Goal: Information Seeking & Learning: Learn about a topic

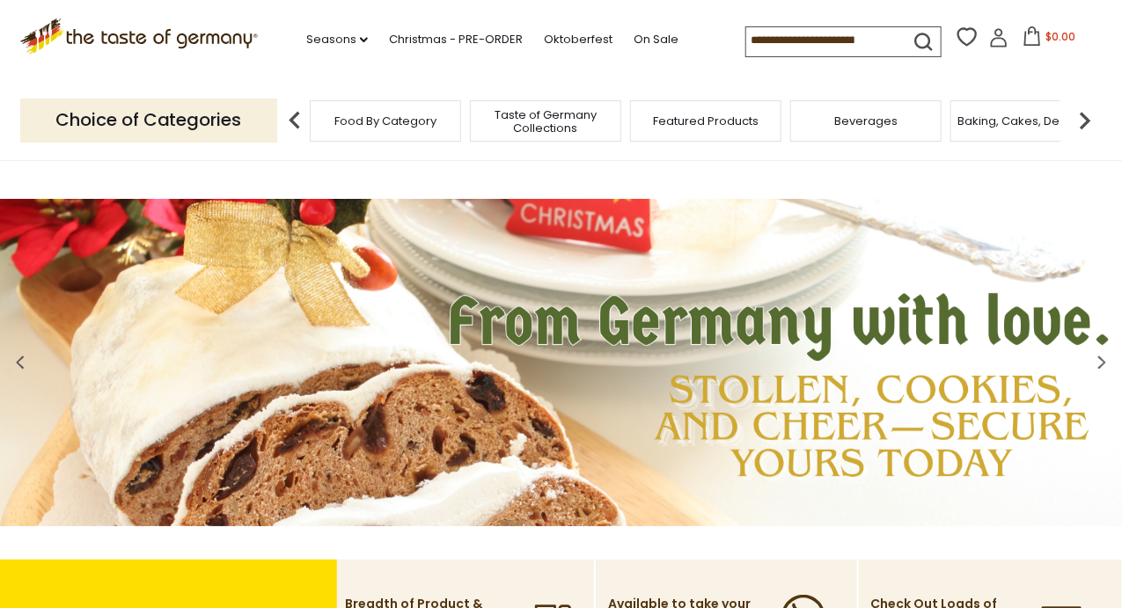
click at [718, 136] on div "Featured Products" at bounding box center [705, 120] width 151 height 41
click at [703, 124] on span "Featured Products" at bounding box center [697, 120] width 106 height 13
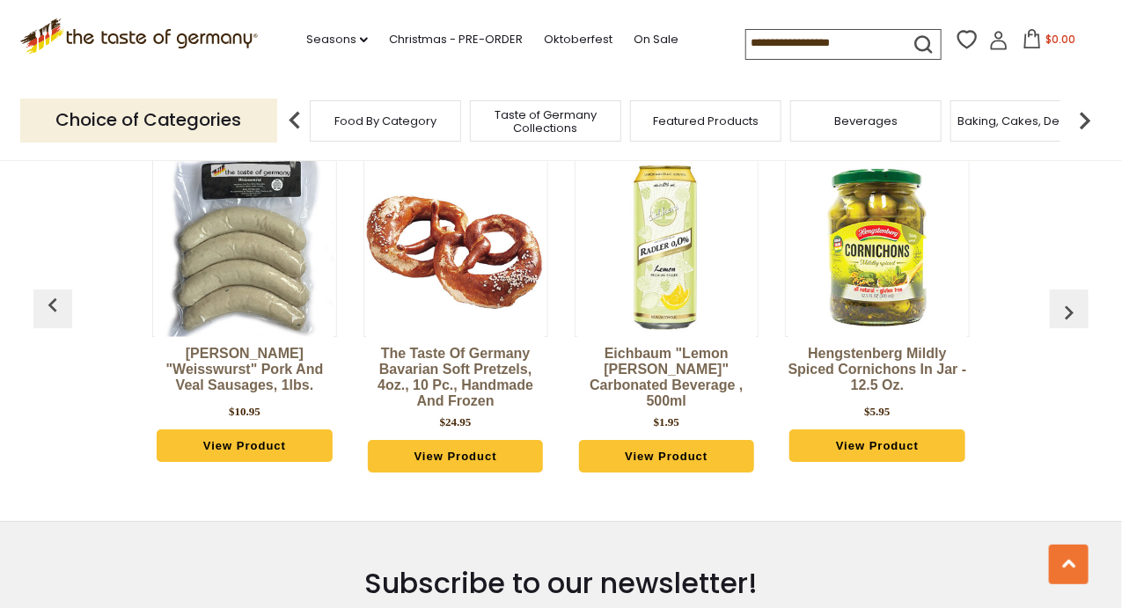
click at [1032, 376] on div "Binkert's "Weisswurst" Pork and Veal Sausages, 1lbs. $10.95 View Product The Ta…" at bounding box center [560, 319] width 1055 height 369
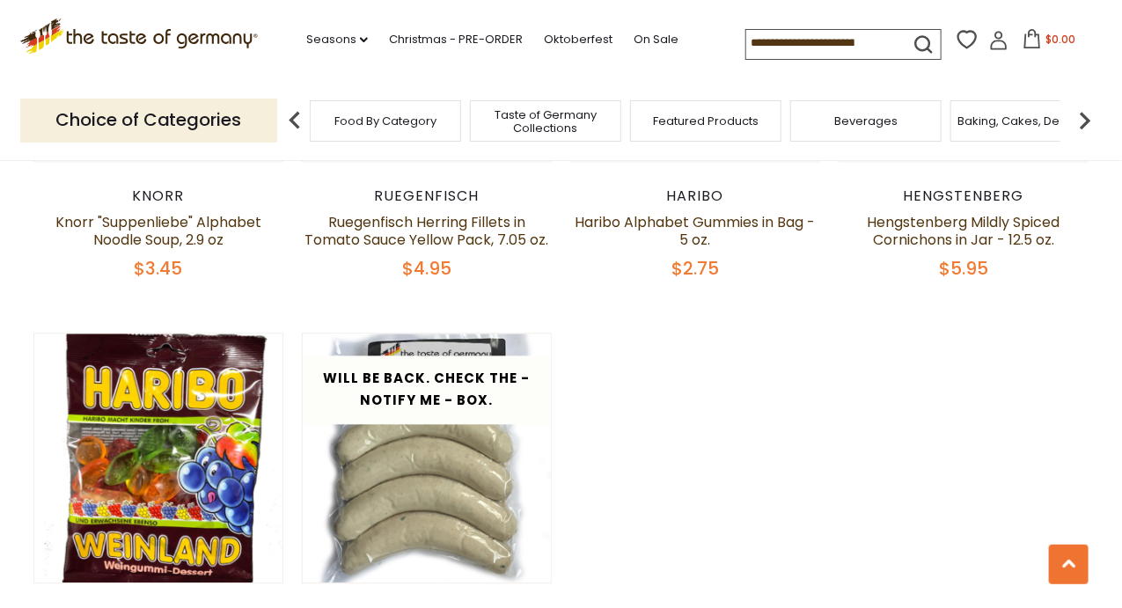
scroll to position [1308, 0]
click at [1033, 121] on span "Baking, Cakes, Desserts" at bounding box center [1026, 120] width 136 height 13
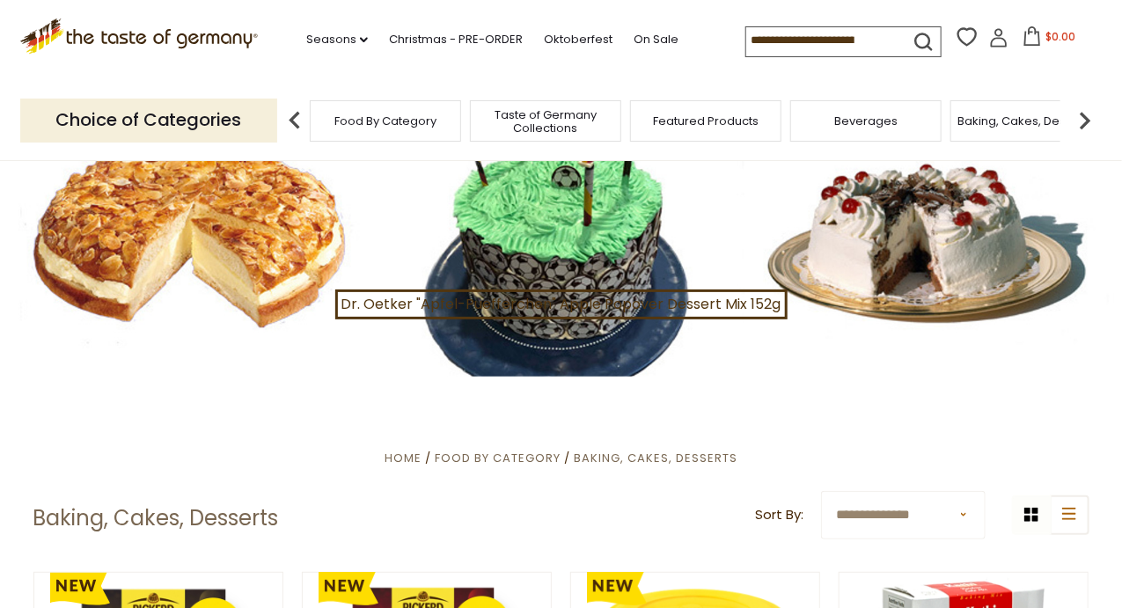
scroll to position [52, 0]
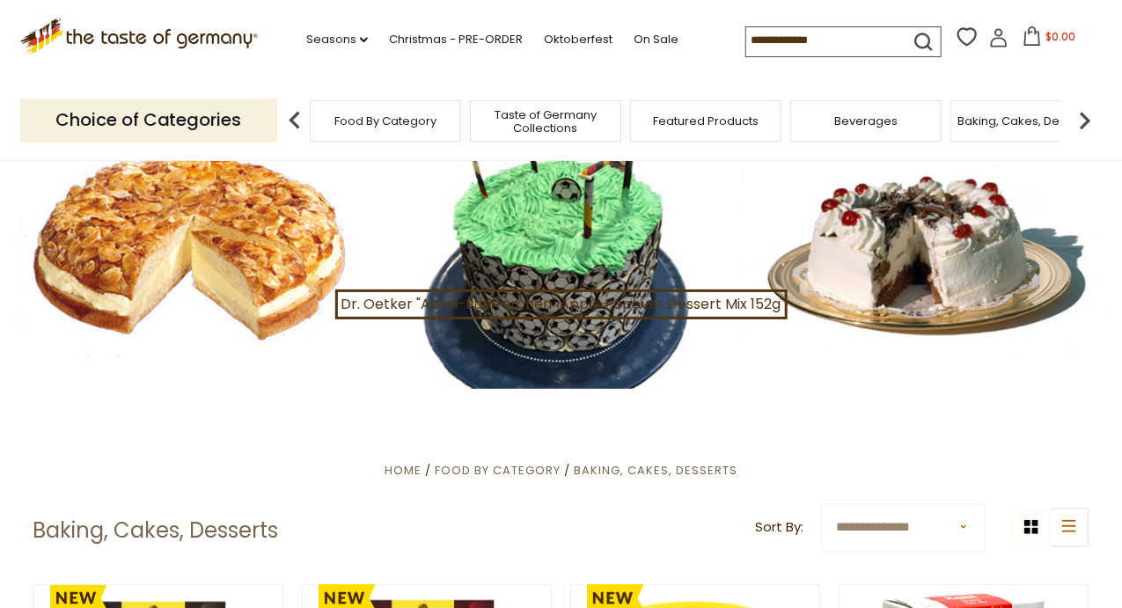
click at [269, 301] on div at bounding box center [561, 248] width 1122 height 281
click at [253, 269] on div at bounding box center [561, 248] width 1122 height 281
click at [262, 270] on div at bounding box center [561, 248] width 1122 height 281
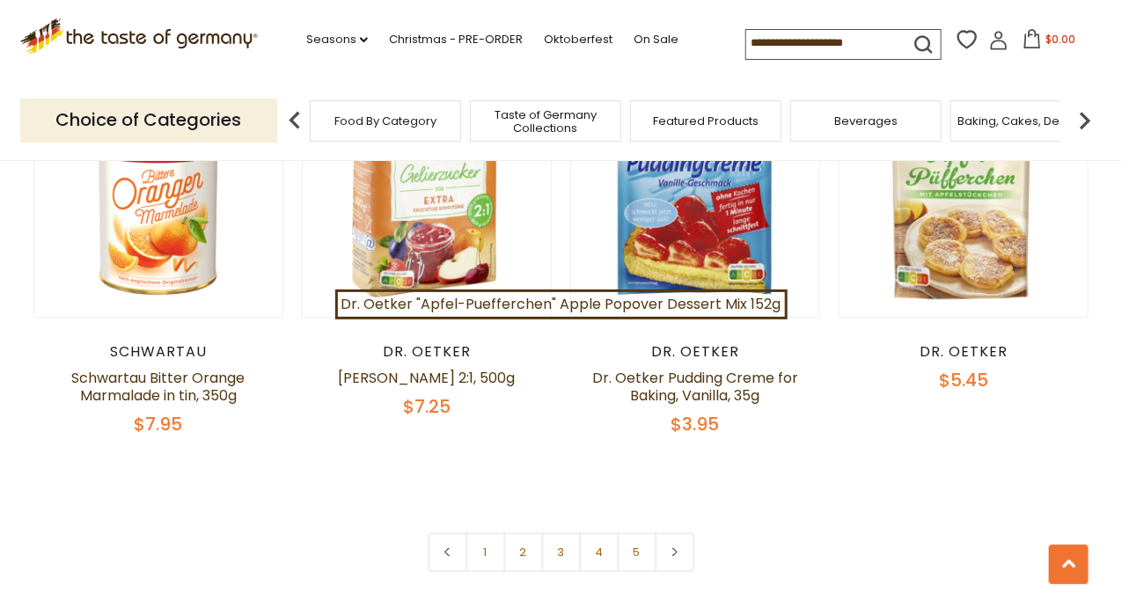
scroll to position [4013, 0]
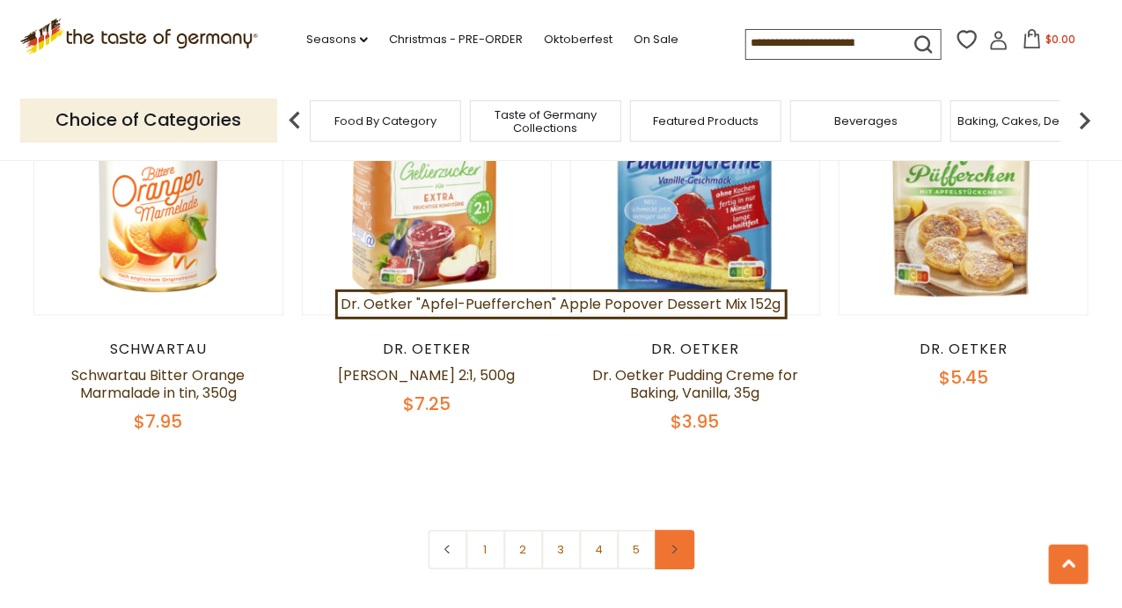
click at [674, 545] on icon at bounding box center [675, 549] width 11 height 9
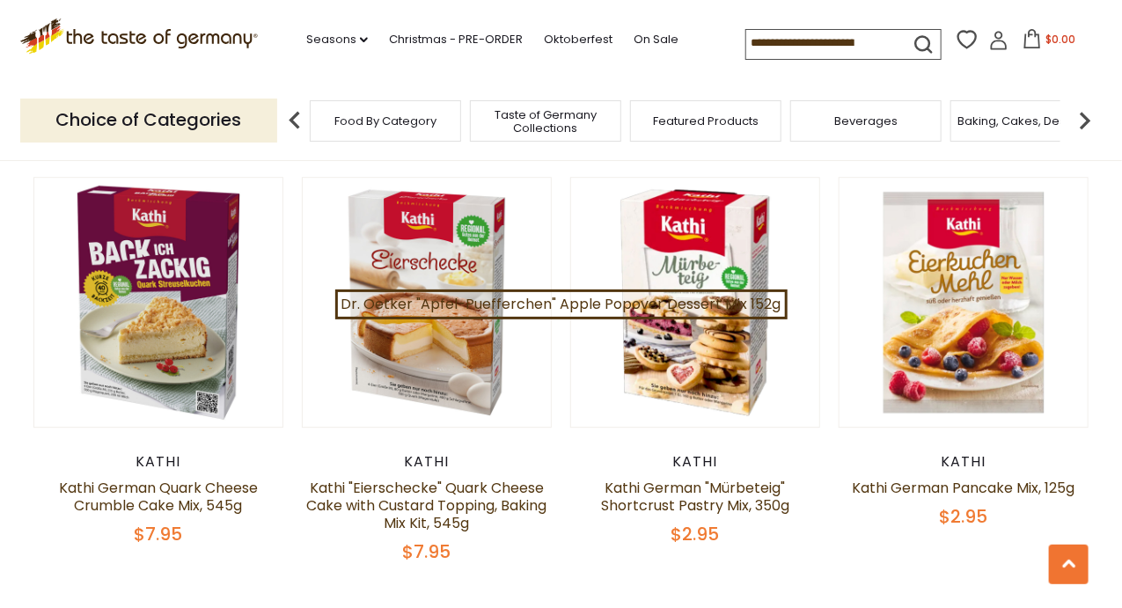
scroll to position [1743, 0]
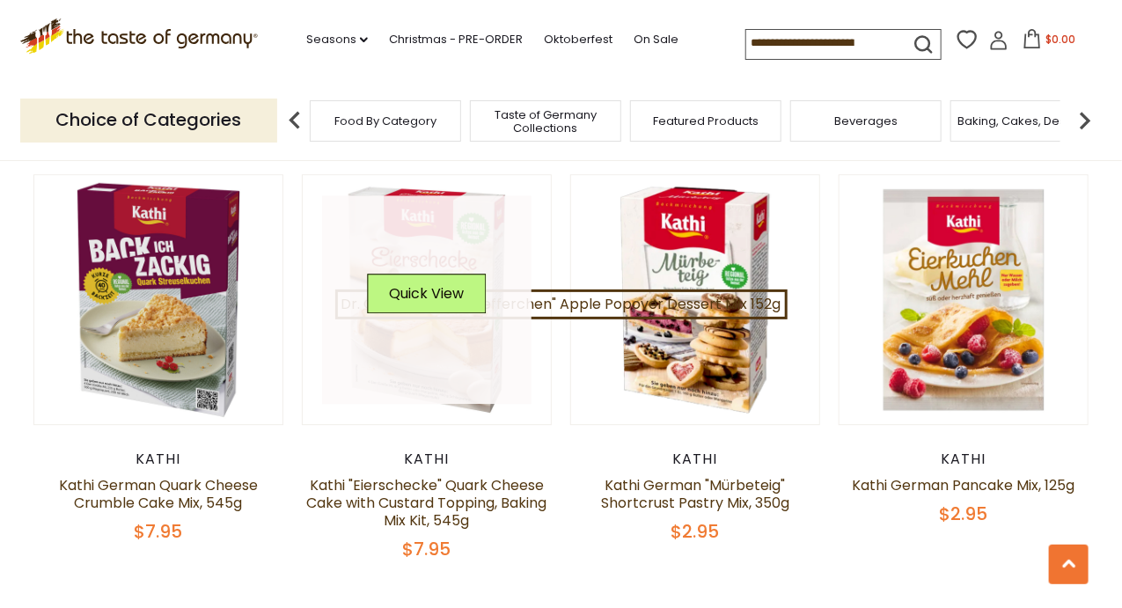
click at [479, 385] on link at bounding box center [426, 299] width 209 height 209
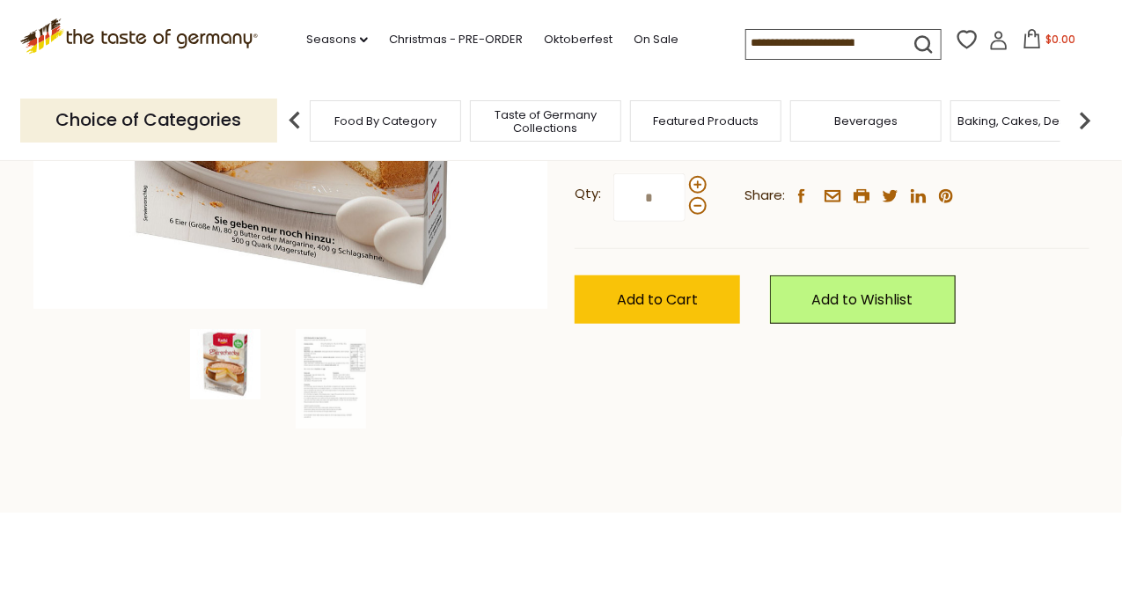
scroll to position [451, 0]
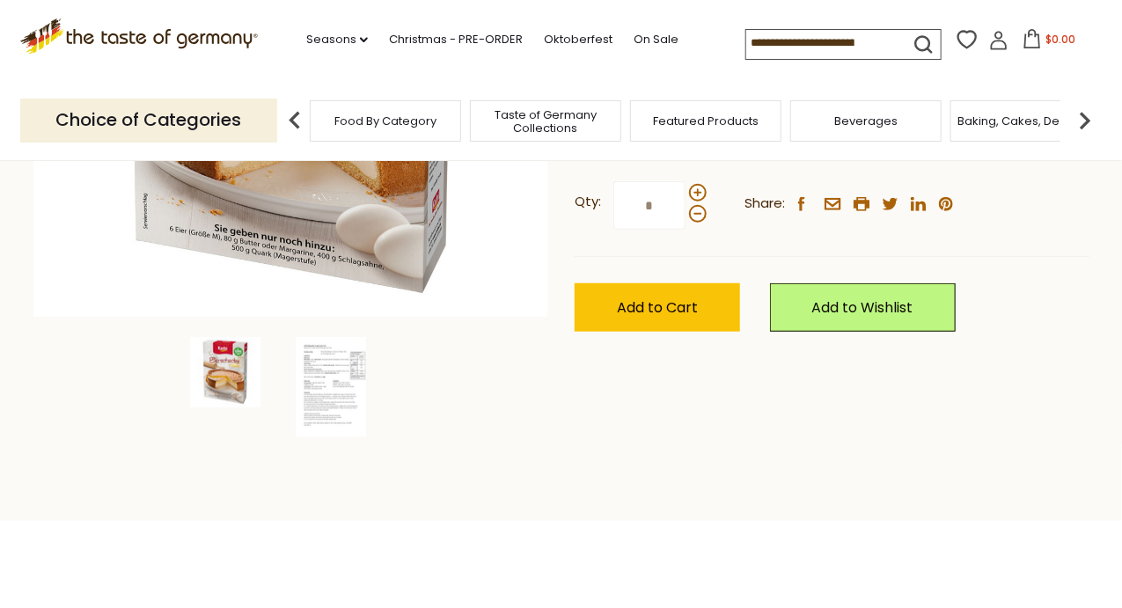
click at [341, 395] on img at bounding box center [331, 386] width 70 height 99
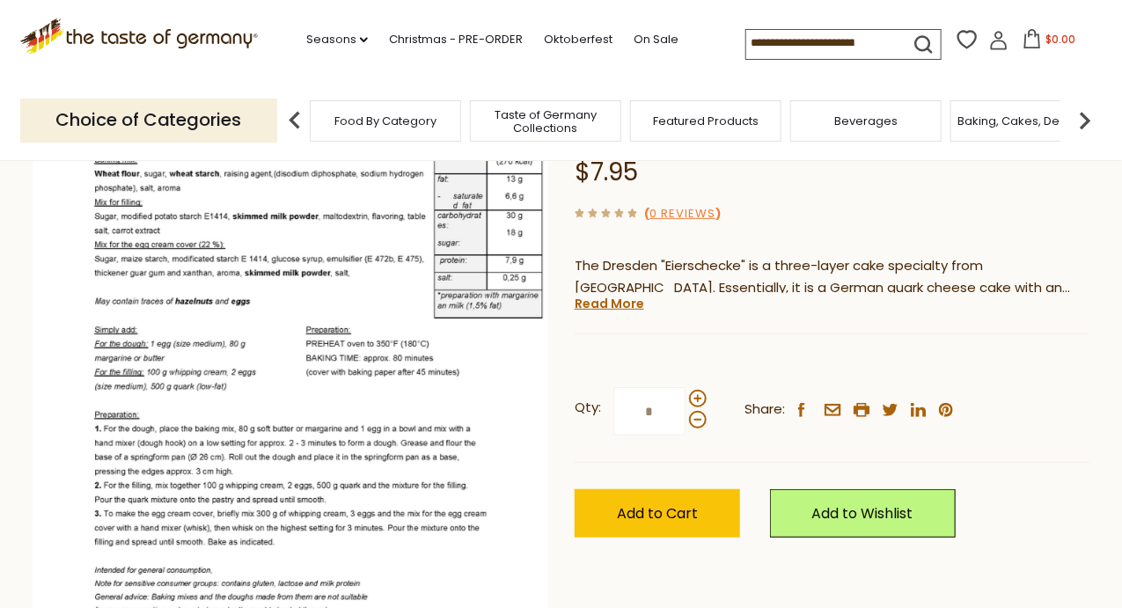
scroll to position [241, 0]
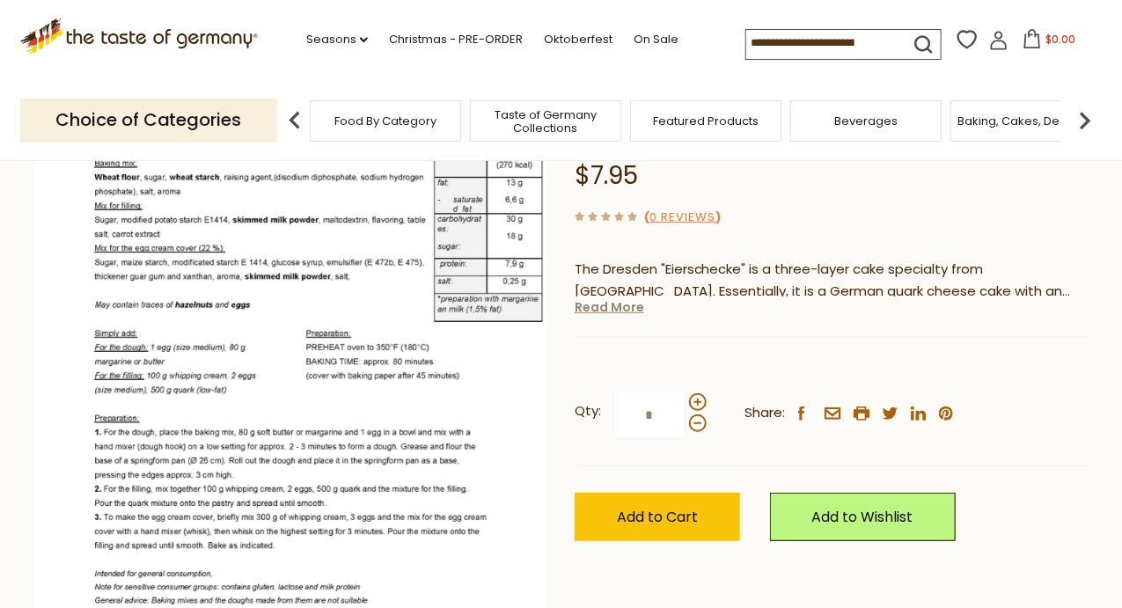
click at [609, 313] on link "Read More" at bounding box center [610, 307] width 70 height 18
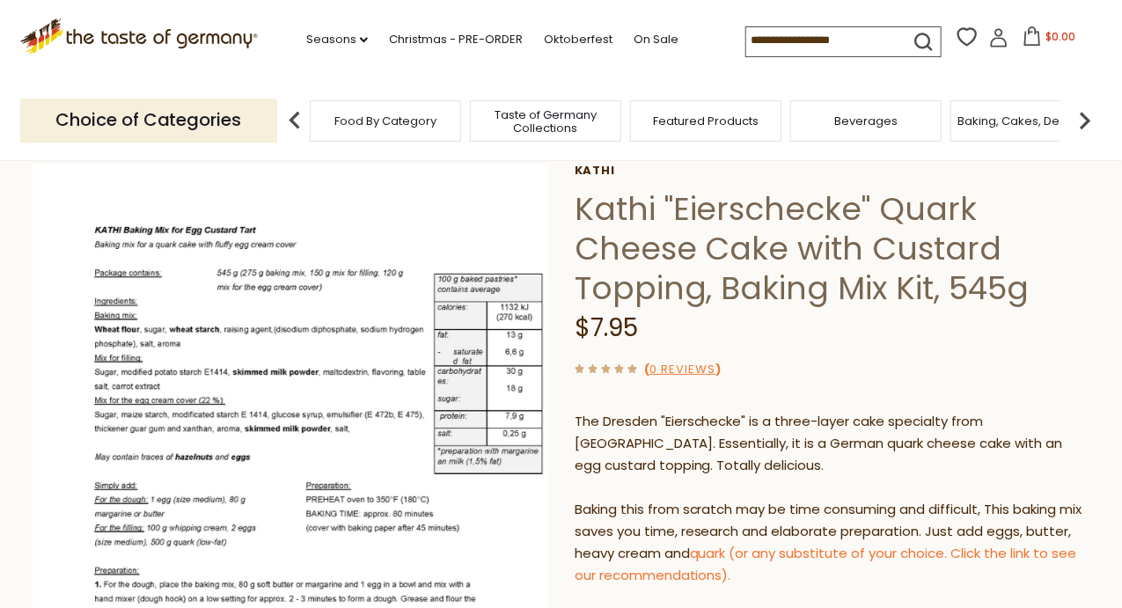
scroll to position [0, 0]
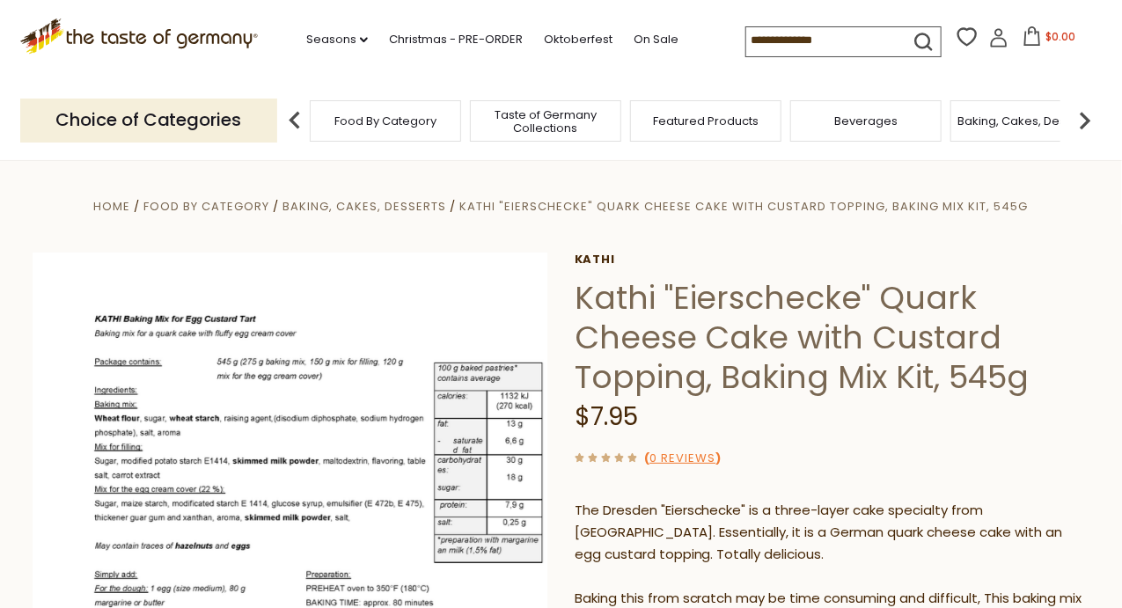
click at [545, 123] on span "Taste of Germany Collections" at bounding box center [545, 121] width 141 height 26
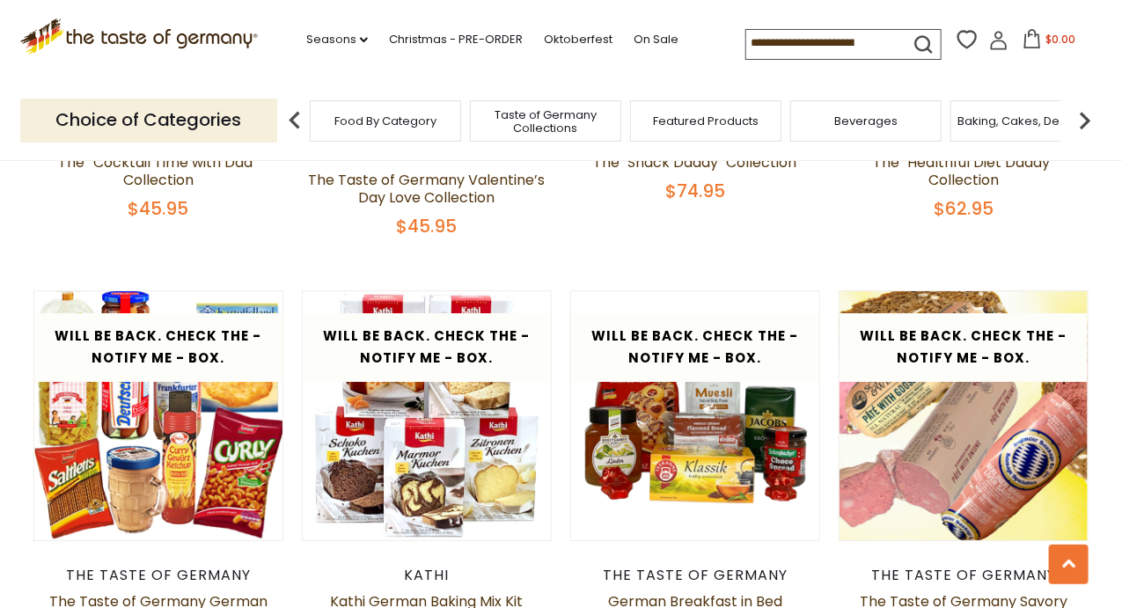
scroll to position [2234, 0]
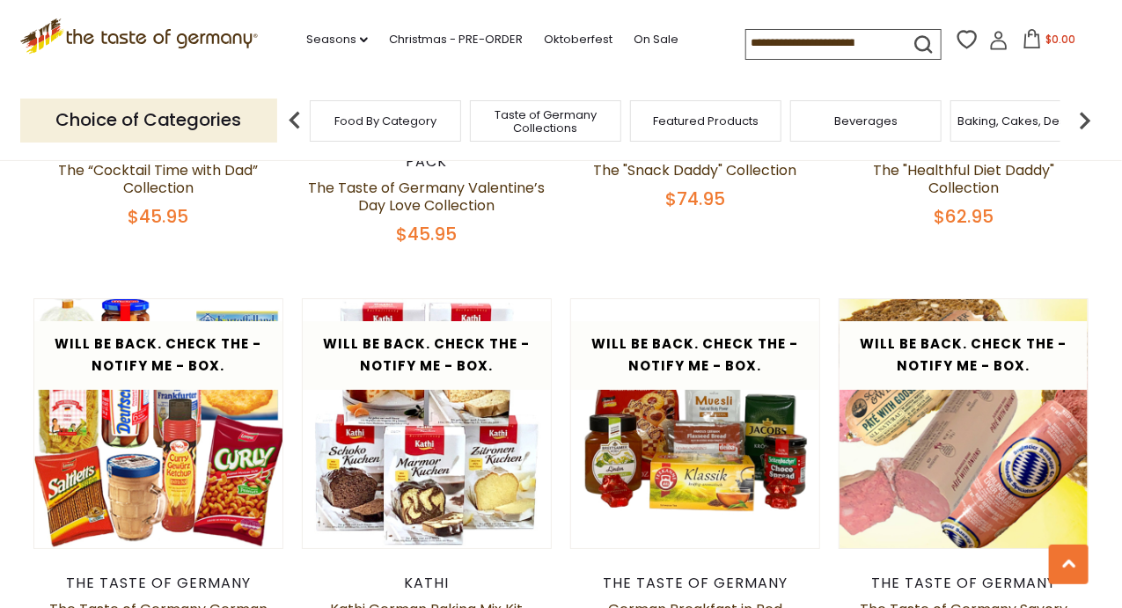
click at [135, 40] on icon at bounding box center [138, 33] width 238 height 30
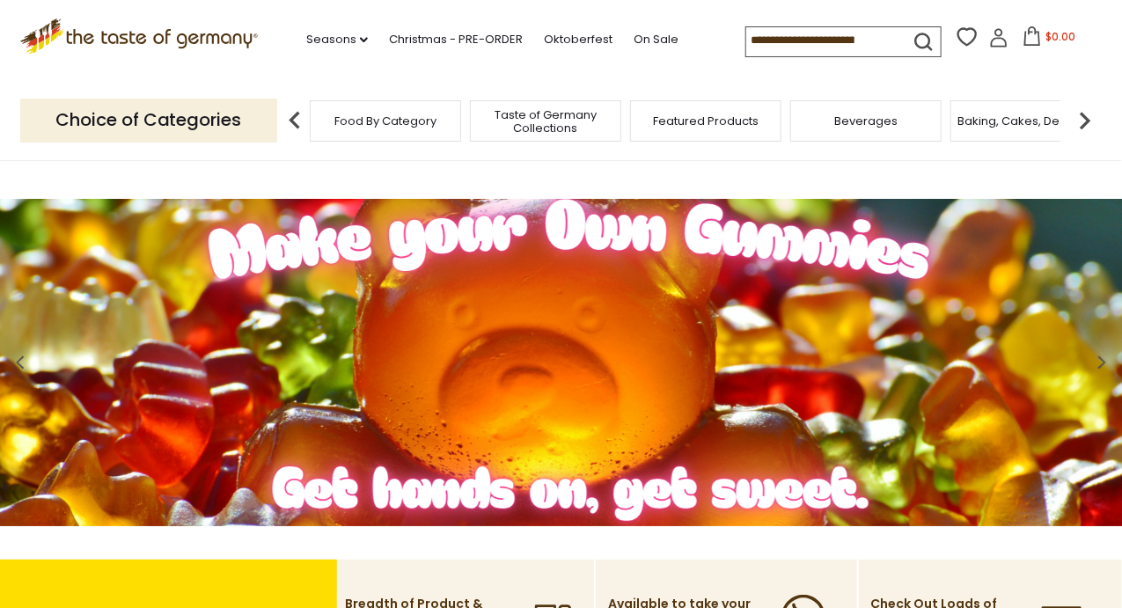
click at [138, 40] on icon at bounding box center [138, 33] width 238 height 30
